Goal: Information Seeking & Learning: Check status

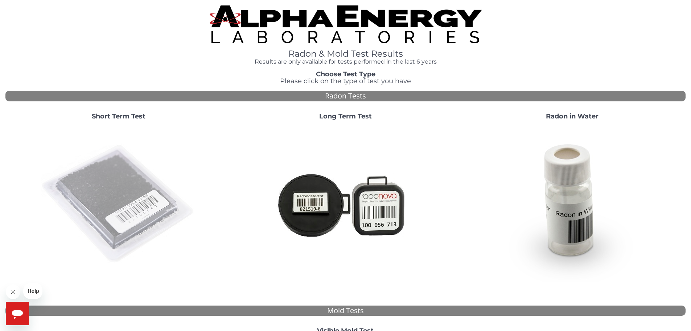
click at [126, 197] on img at bounding box center [119, 204] width 156 height 156
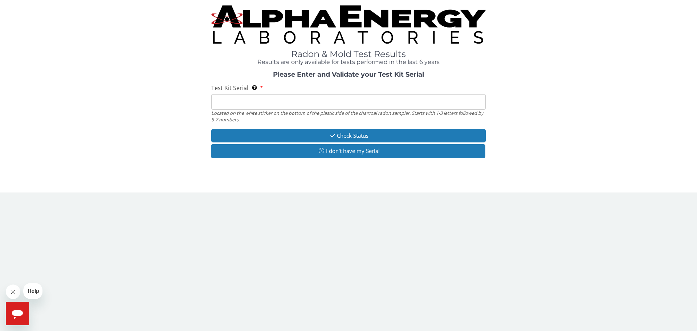
click at [313, 98] on input "Test Kit Serial Located on the white sticker on the bottom of the plastic side …" at bounding box center [348, 102] width 274 height 16
paste input "AA782487"
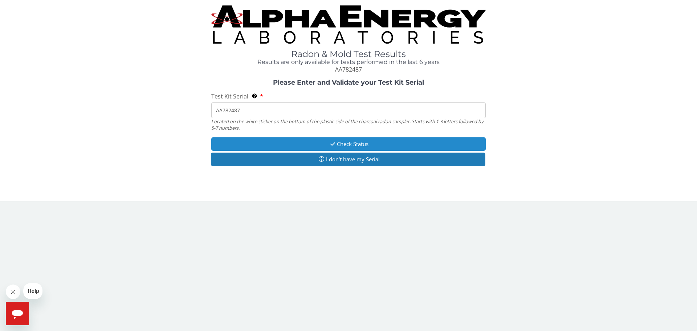
type input "AA782487"
click at [321, 141] on button "Check Status" at bounding box center [348, 143] width 274 height 13
